Goal: Transaction & Acquisition: Purchase product/service

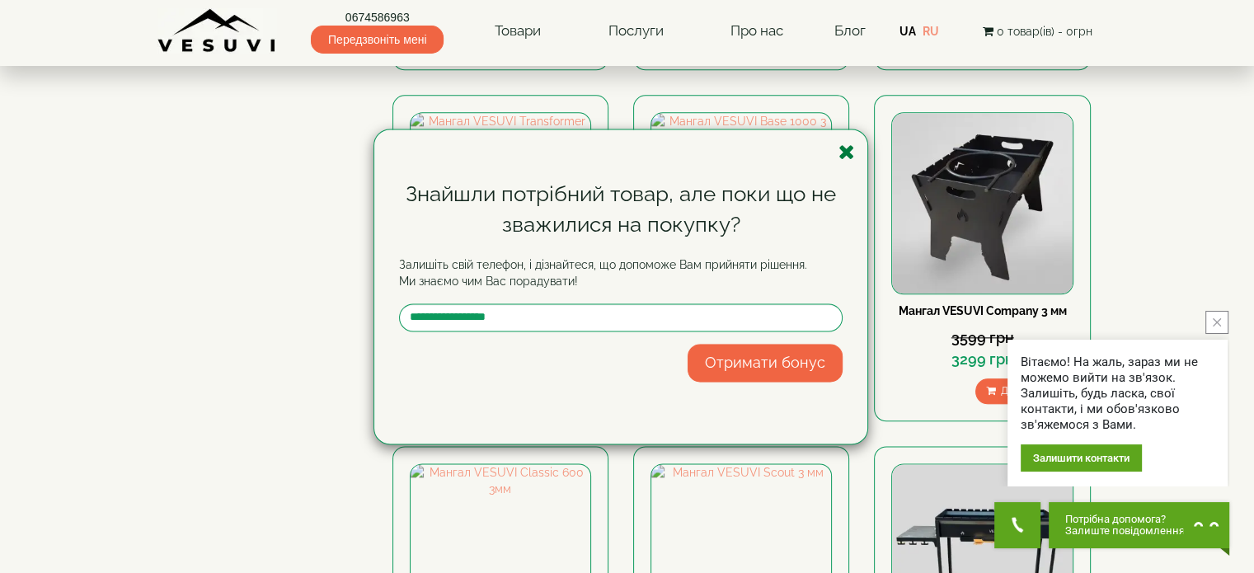
click at [849, 161] on icon "button" at bounding box center [846, 152] width 16 height 21
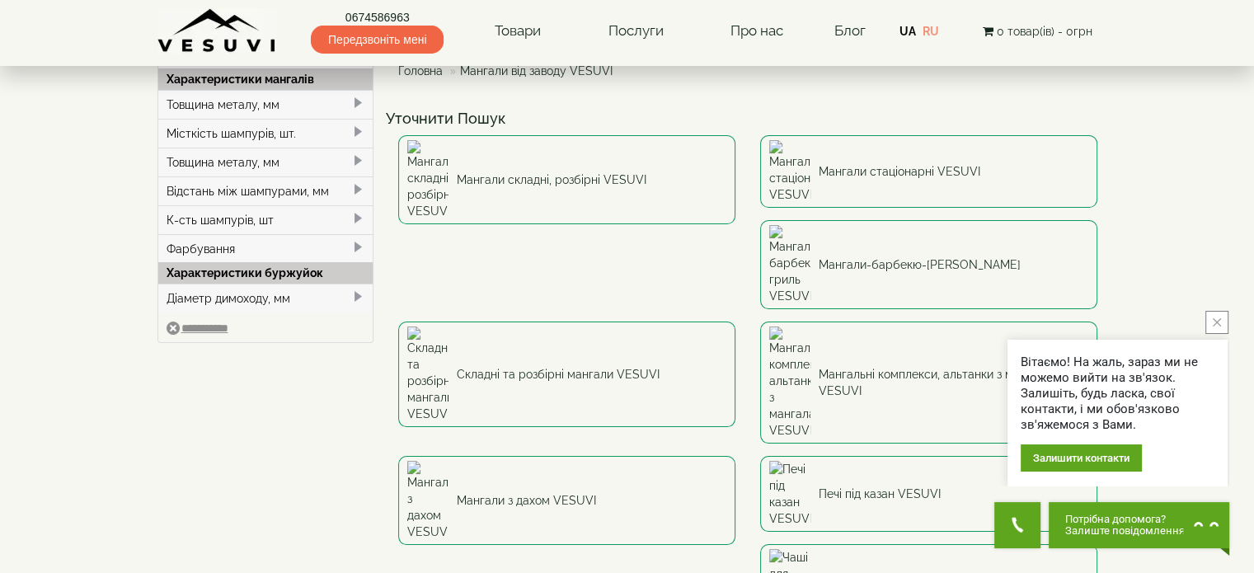
scroll to position [96, 0]
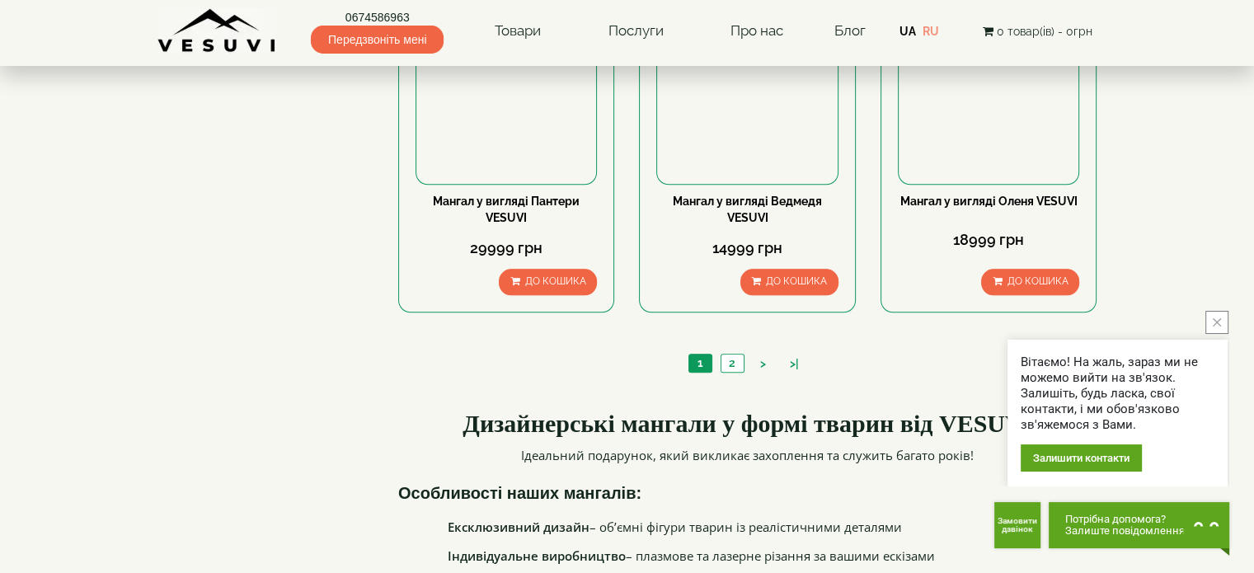
scroll to position [1630, 0]
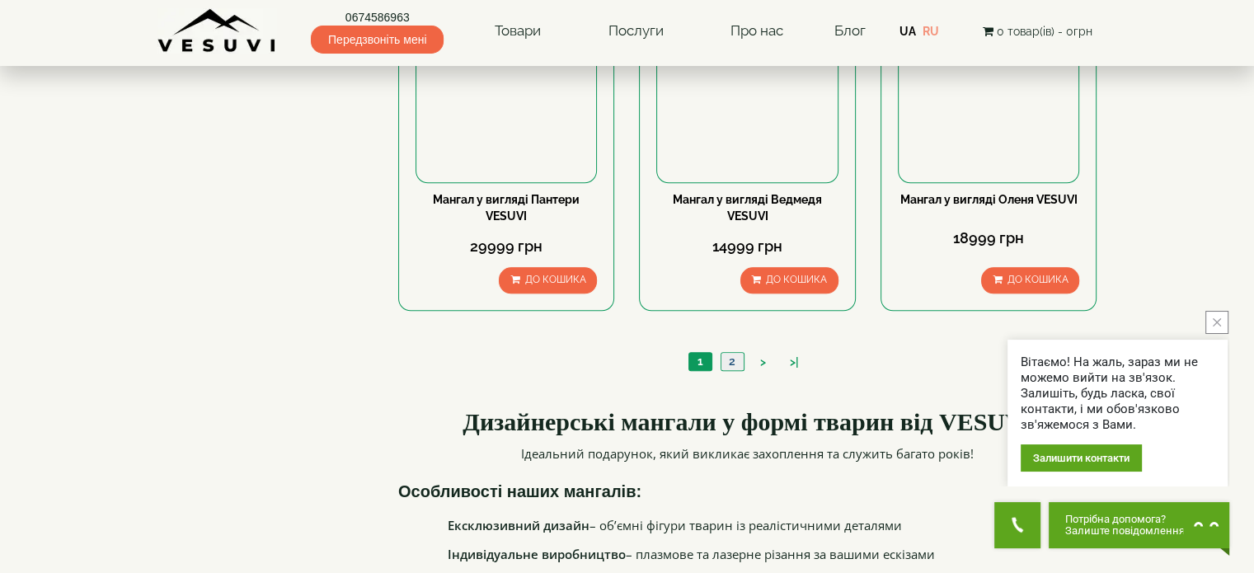
click at [725, 358] on link "2" at bounding box center [731, 361] width 23 height 17
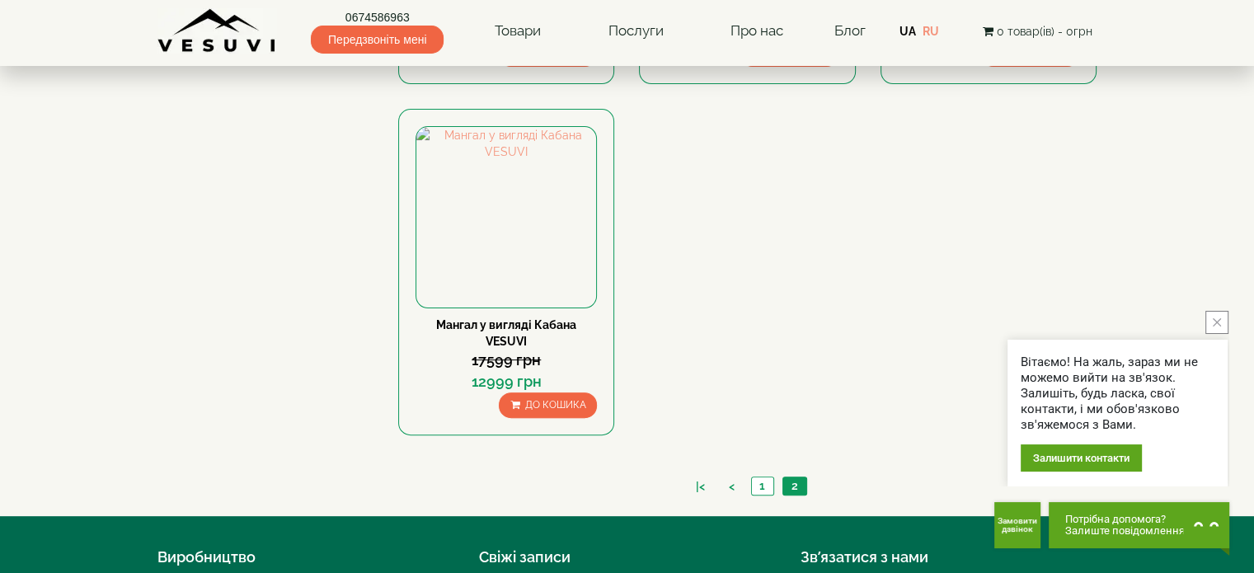
scroll to position [454, 0]
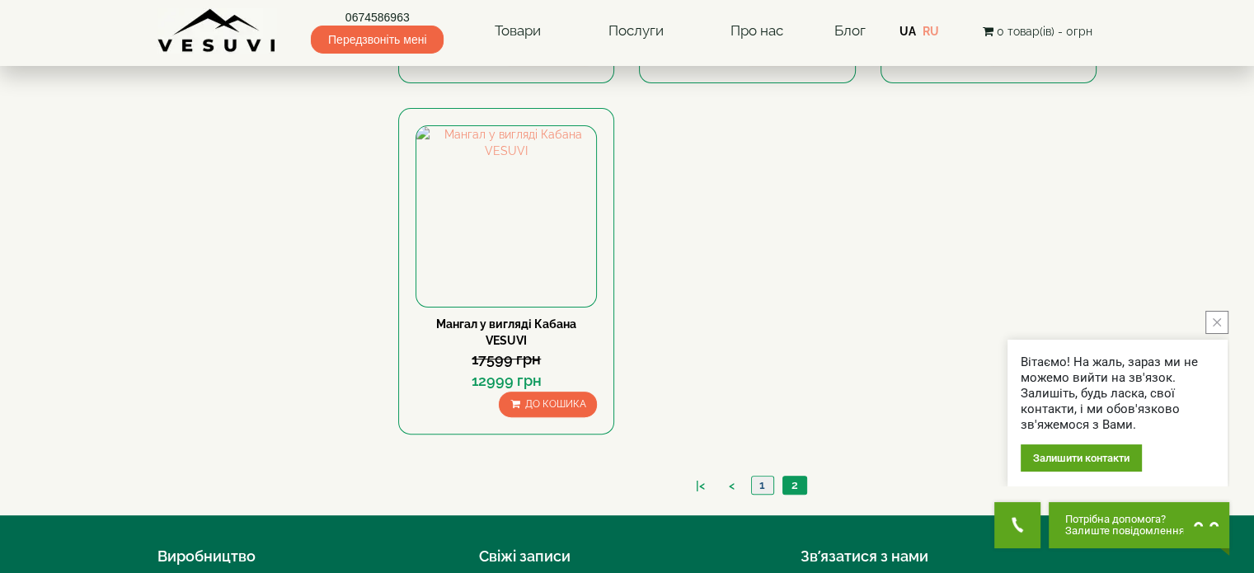
click at [764, 476] on link "1" at bounding box center [762, 484] width 22 height 17
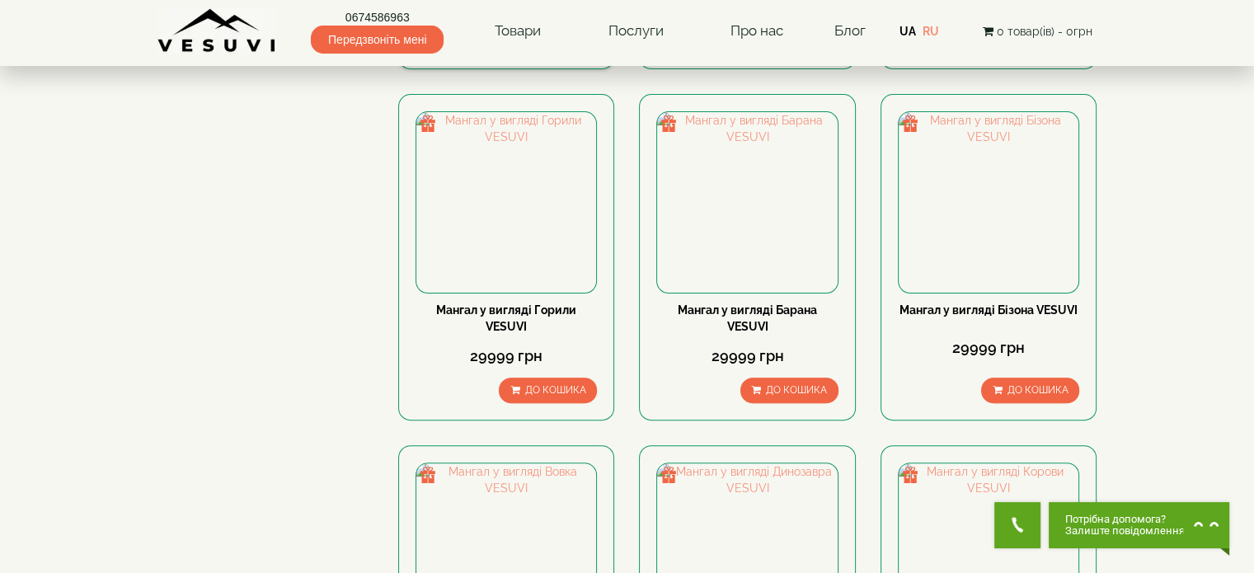
scroll to position [468, 0]
click at [509, 187] on img at bounding box center [506, 202] width 180 height 180
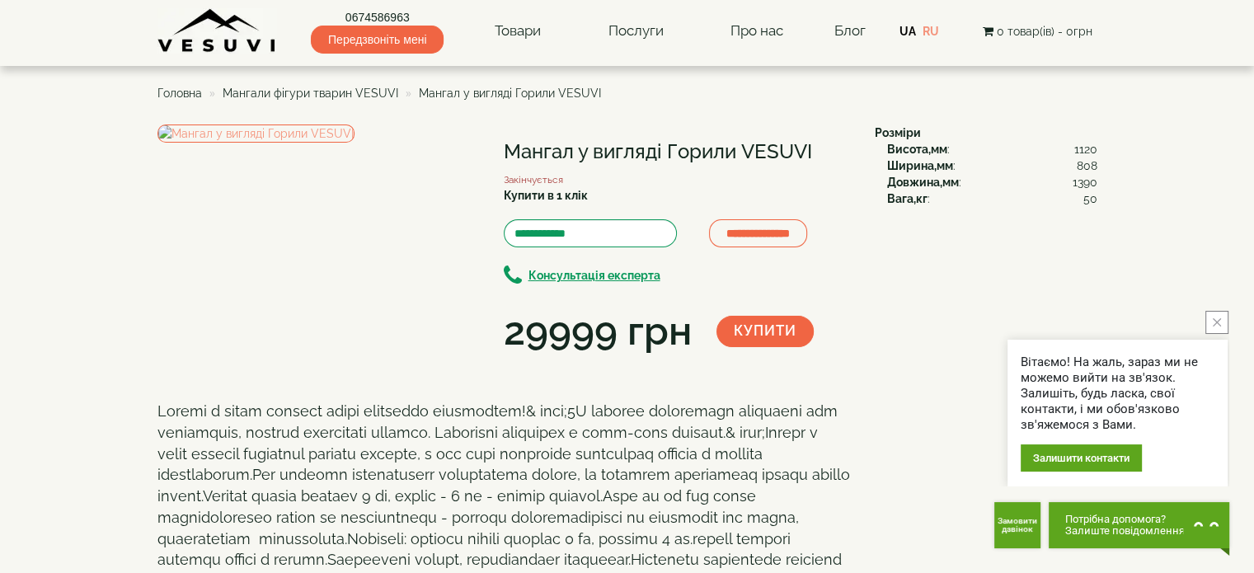
scroll to position [2, 0]
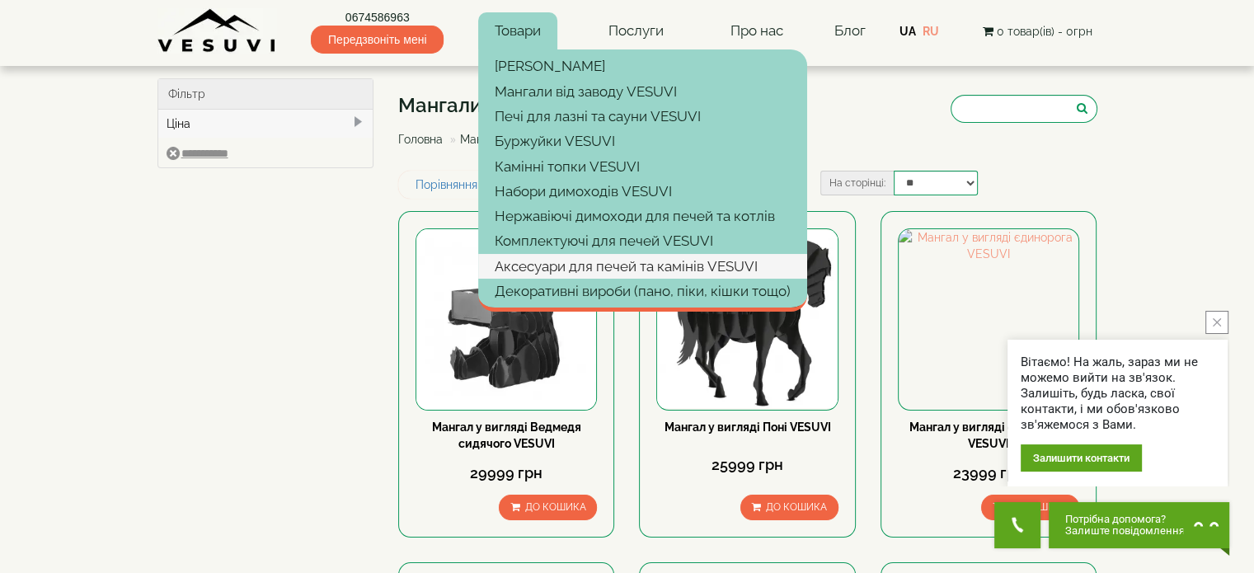
click at [582, 260] on link "Аксесуари для печей та камінів VESUVI" at bounding box center [642, 266] width 329 height 25
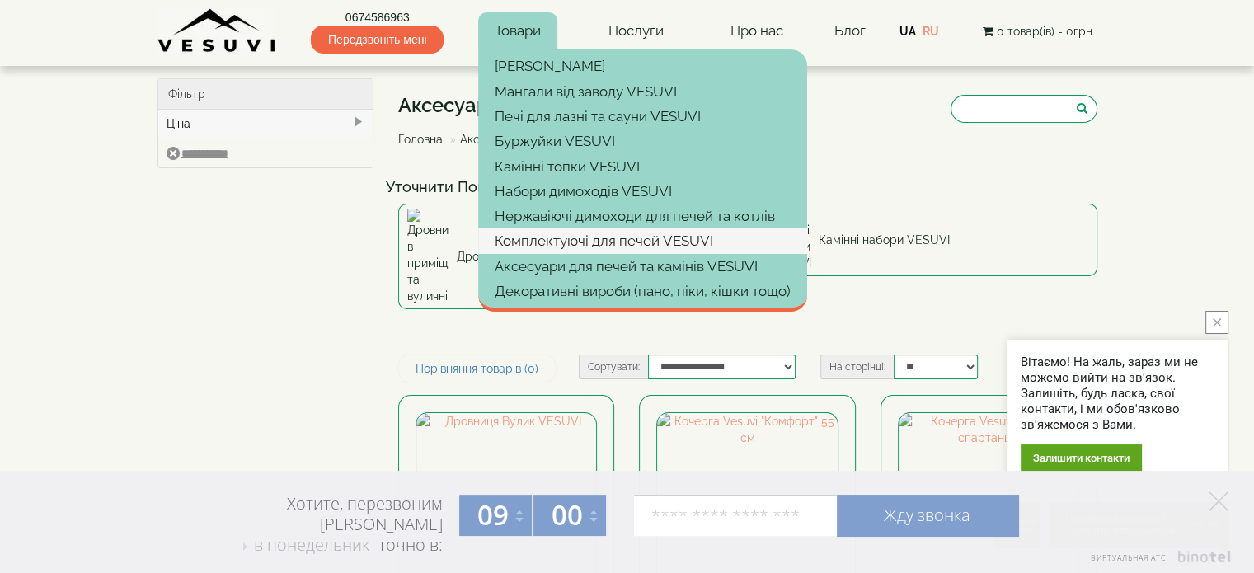
click at [621, 245] on link "Комплектуючі для печей VESUVI" at bounding box center [642, 240] width 329 height 25
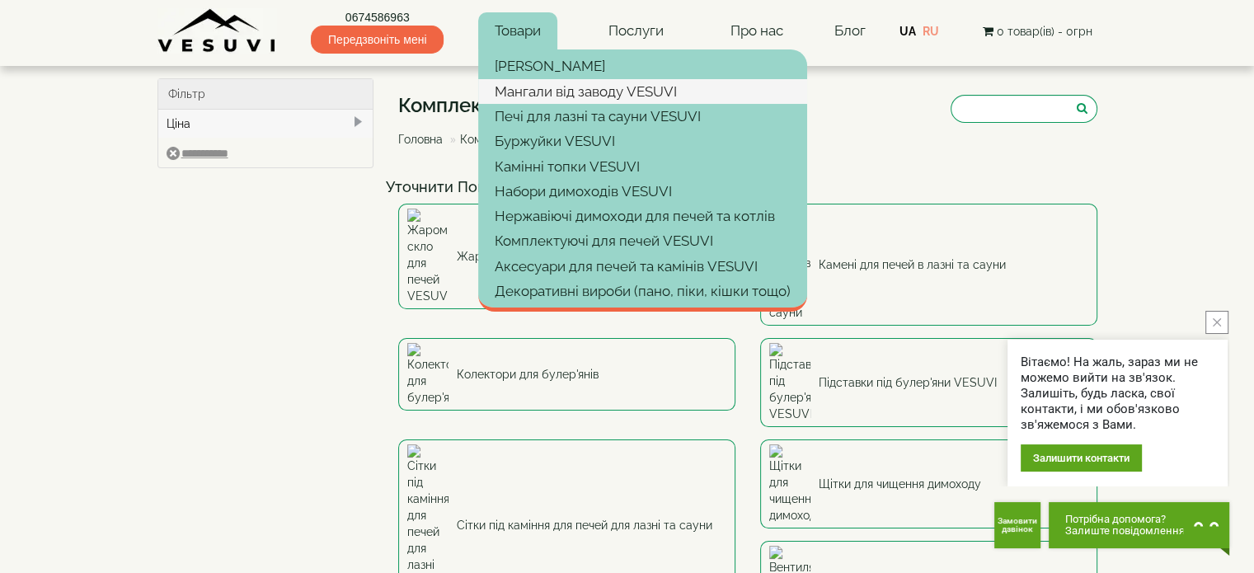
click at [554, 86] on link "Мангали від заводу VESUVI" at bounding box center [642, 91] width 329 height 25
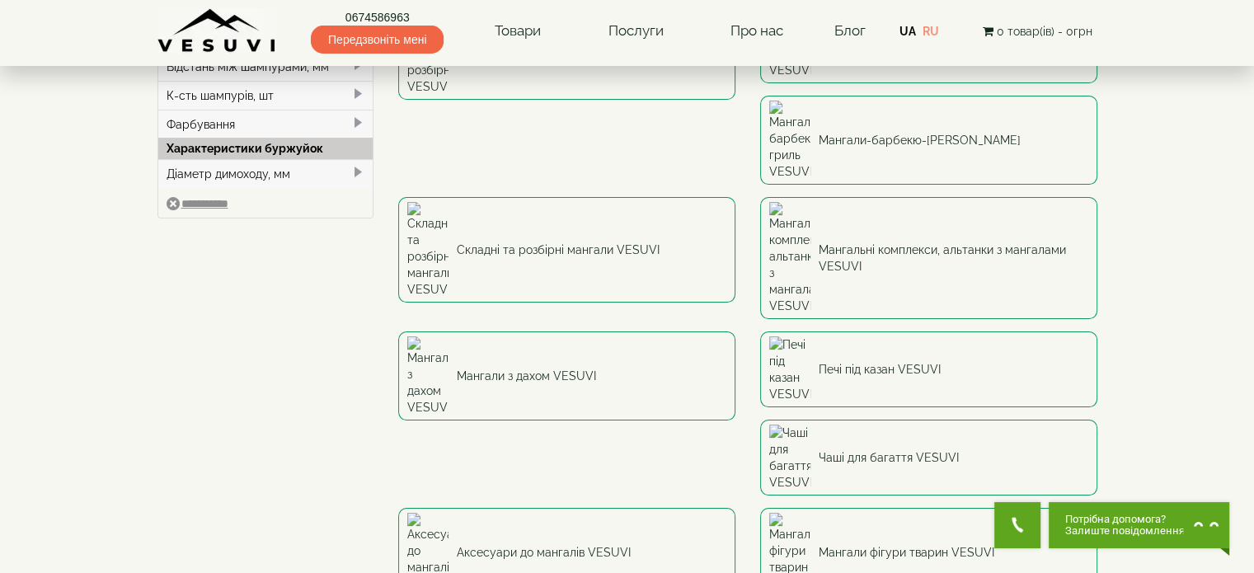
scroll to position [191, 0]
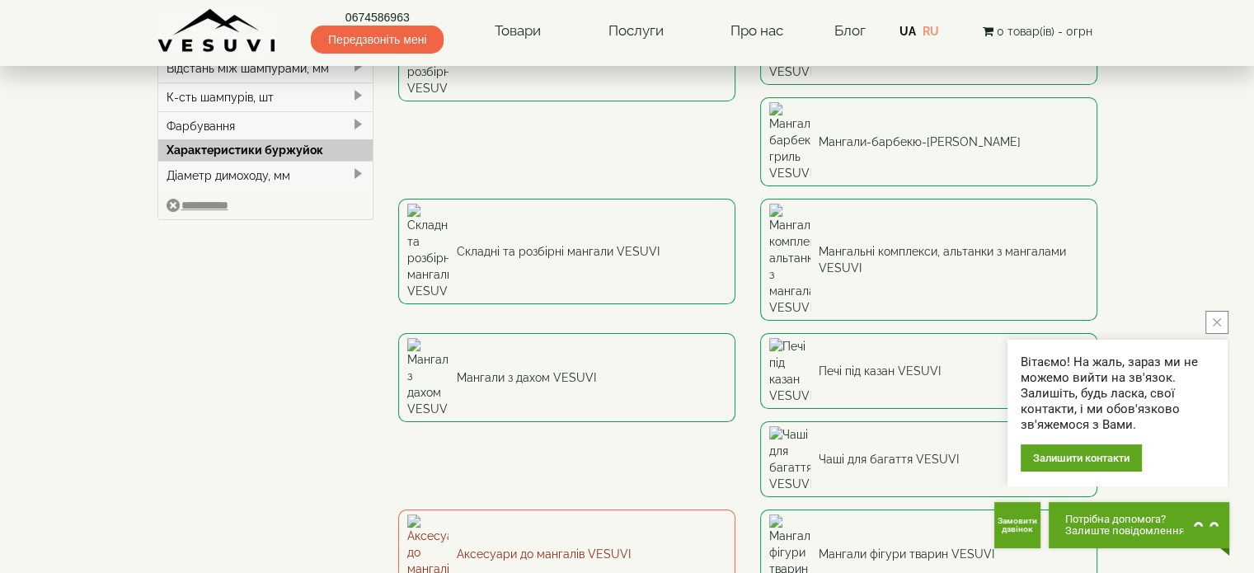
click at [471, 509] on link "Аксесуари до мангалів VESUVI" at bounding box center [566, 553] width 337 height 89
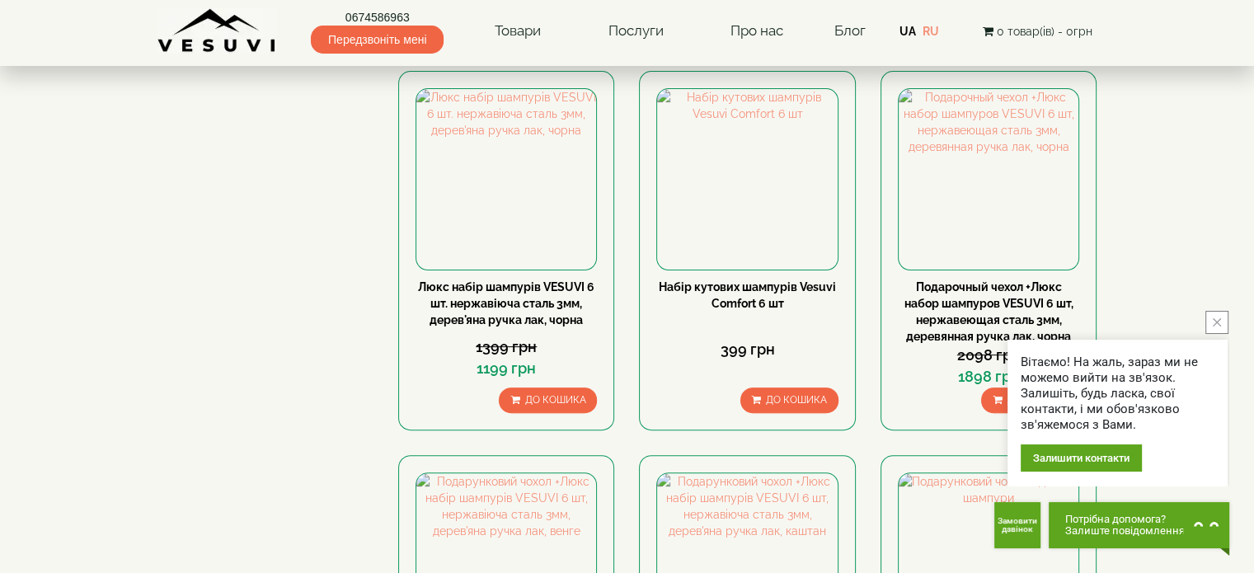
scroll to position [513, 0]
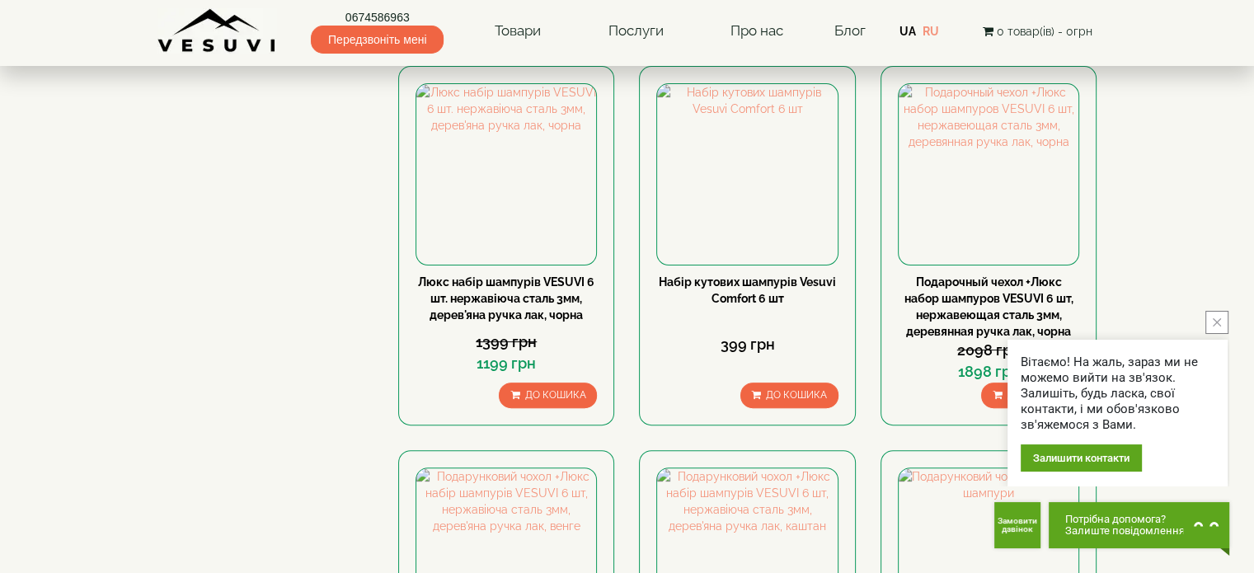
click at [1220, 319] on icon "close button" at bounding box center [1216, 322] width 8 height 8
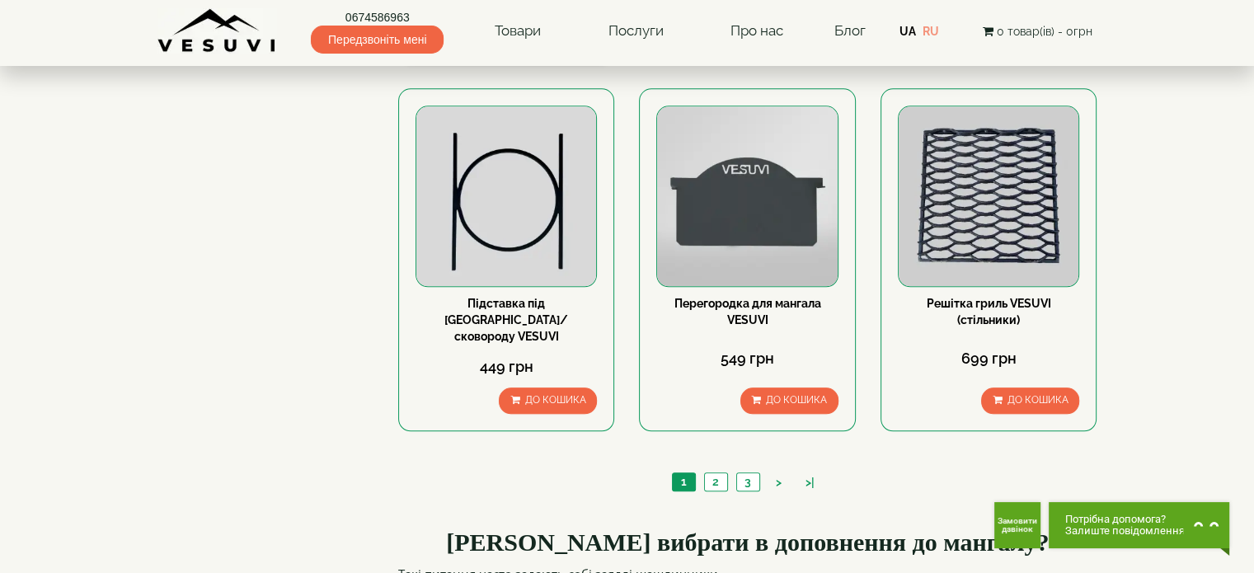
scroll to position [1625, 0]
click at [710, 474] on link "2" at bounding box center [715, 482] width 23 height 17
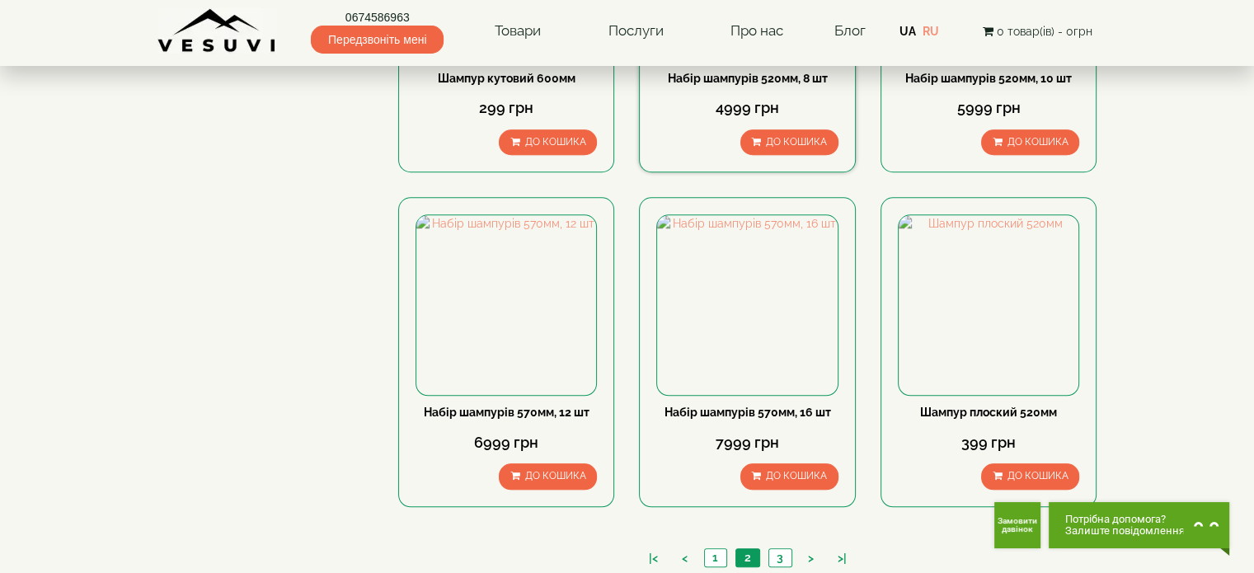
scroll to position [1644, 0]
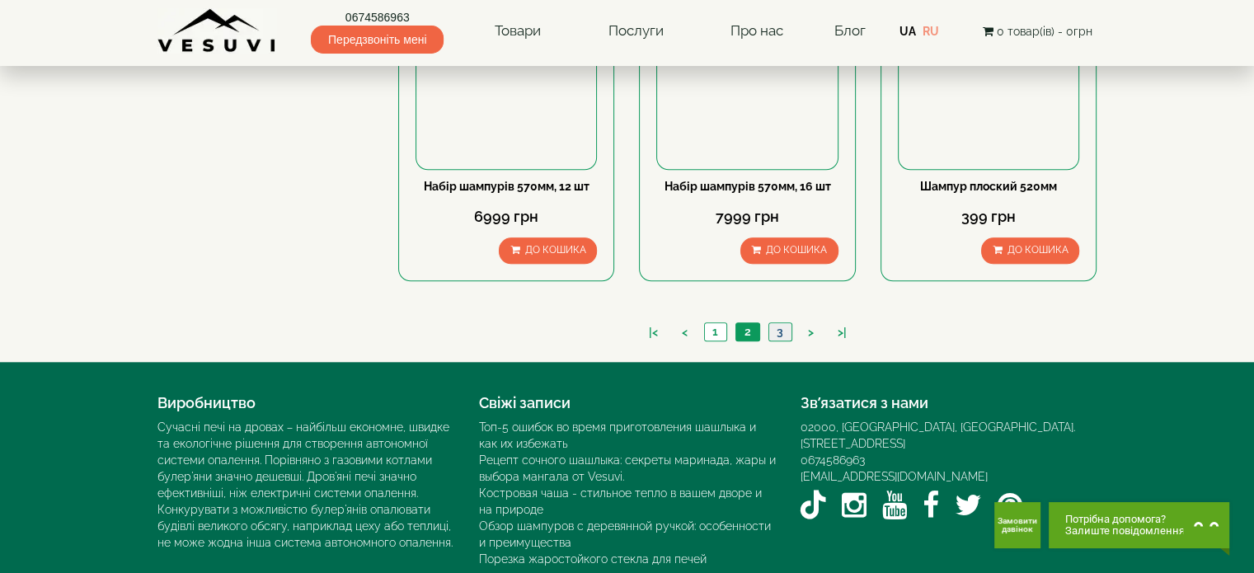
click at [785, 323] on link "3" at bounding box center [779, 331] width 23 height 17
